Goal: Information Seeking & Learning: Understand process/instructions

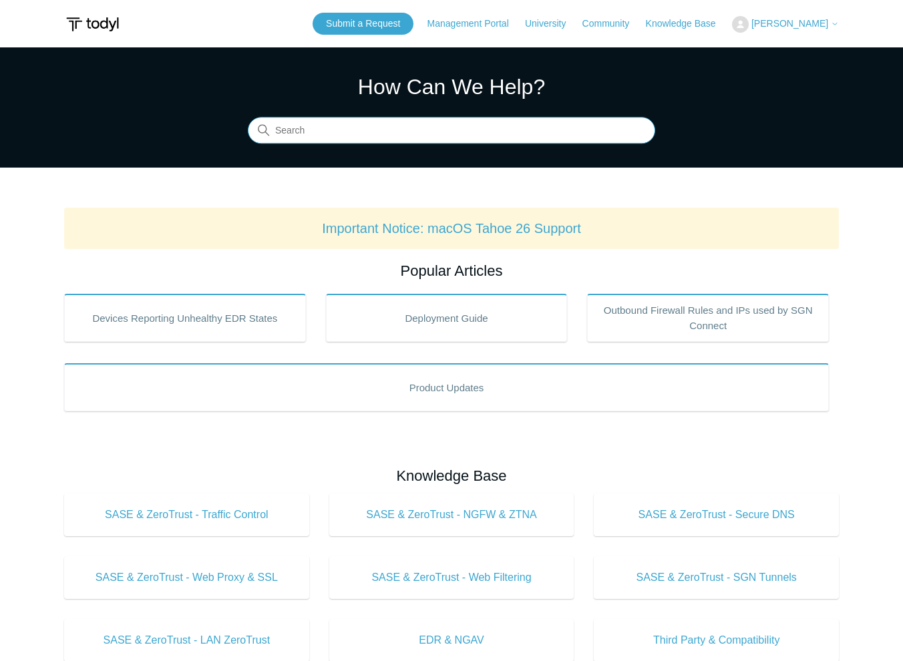
click at [331, 138] on input "Search" at bounding box center [451, 131] width 407 height 27
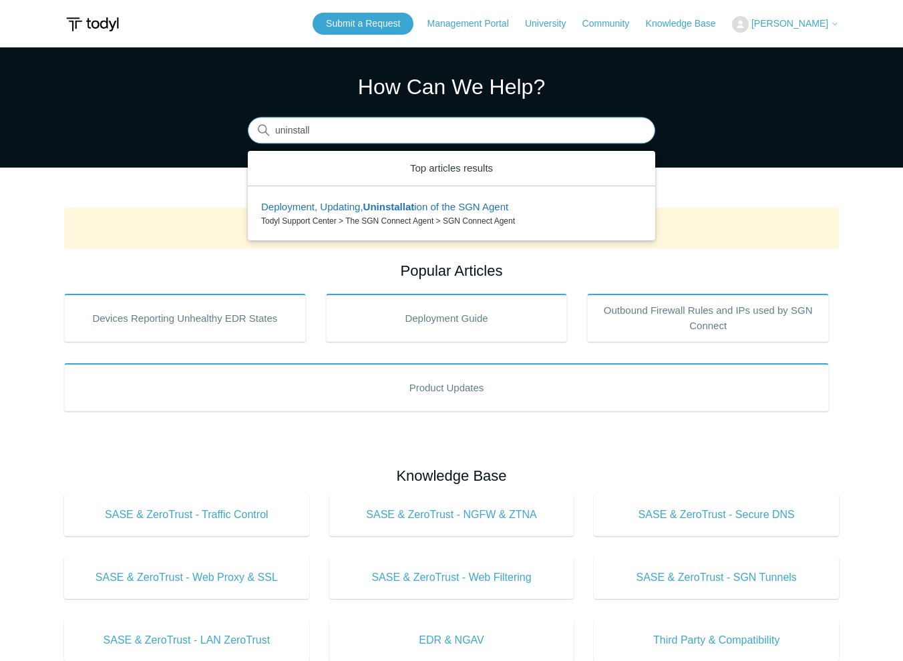
type input "uninstall"
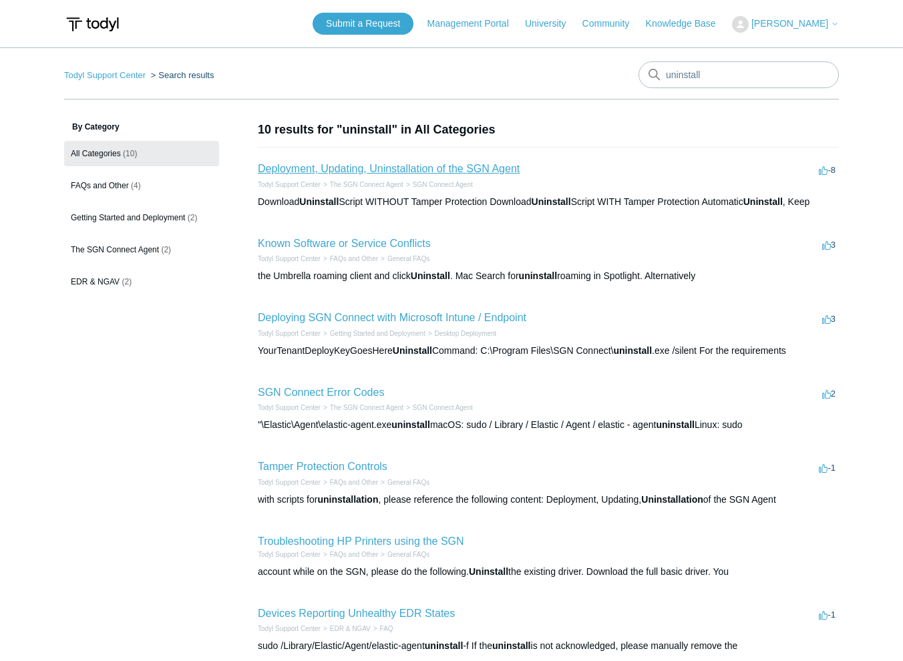
click at [329, 167] on link "Deployment, Updating, Uninstallation of the SGN Agent" at bounding box center [389, 168] width 262 height 11
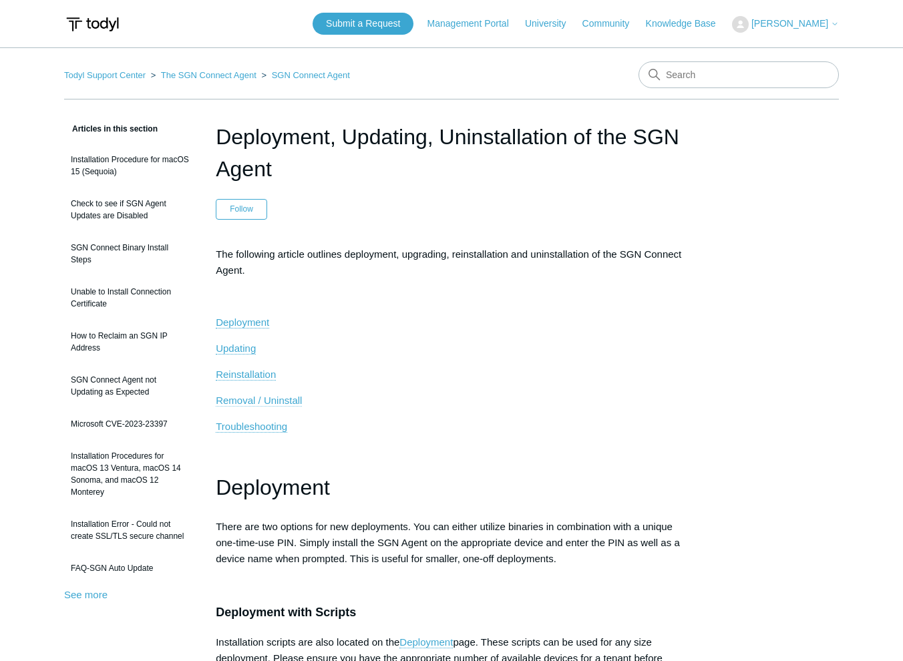
click at [236, 404] on span "Removal / Uninstall" at bounding box center [259, 400] width 86 height 11
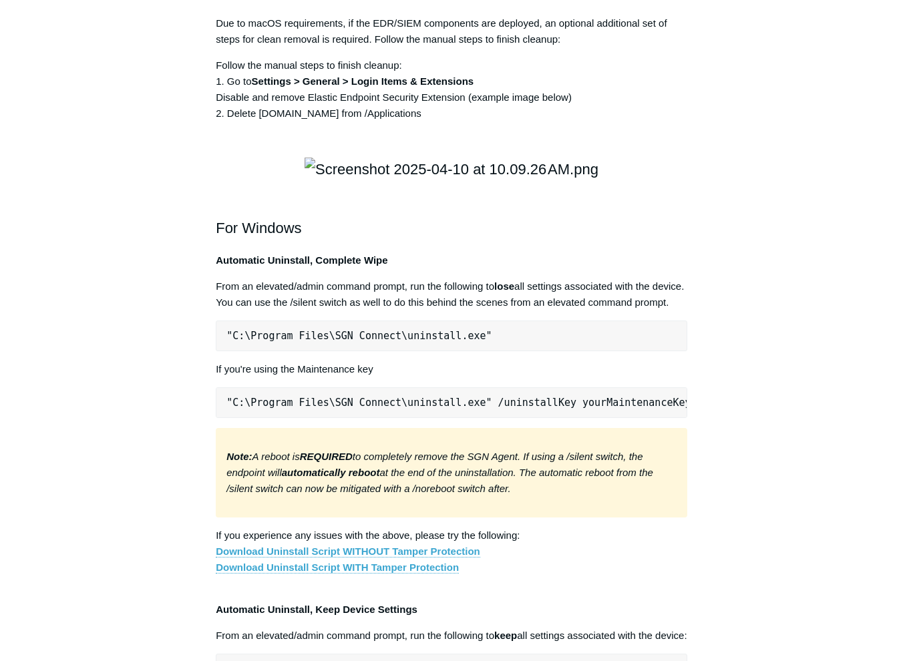
scroll to position [2063, 0]
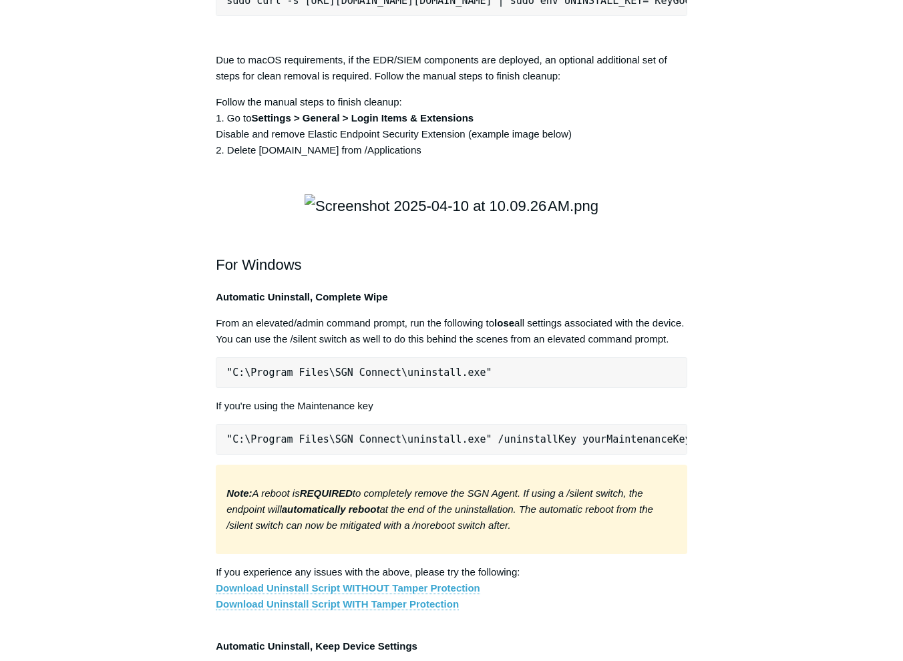
scroll to position [1929, 0]
